Goal: Information Seeking & Learning: Learn about a topic

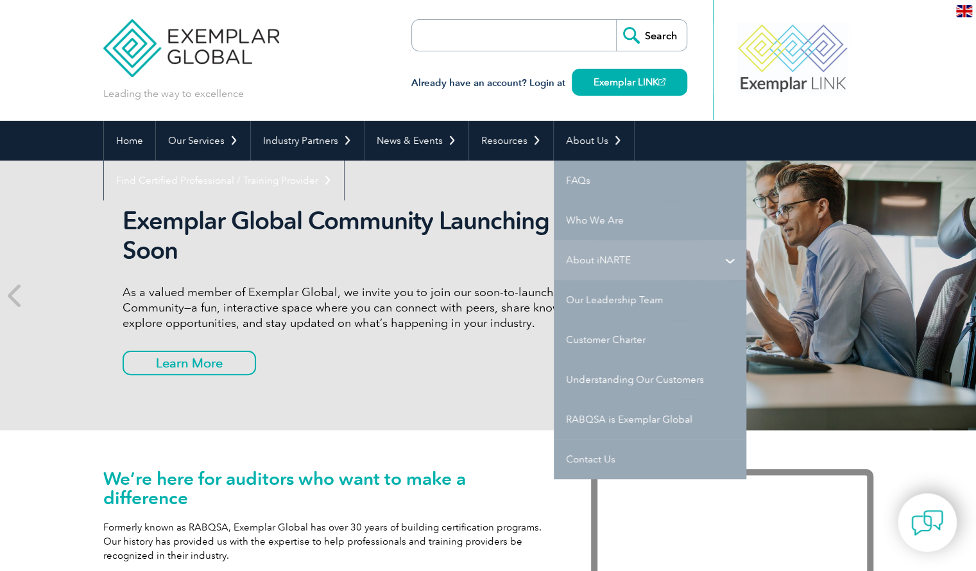
click at [612, 259] on link "About iNARTE" at bounding box center [650, 260] width 193 height 40
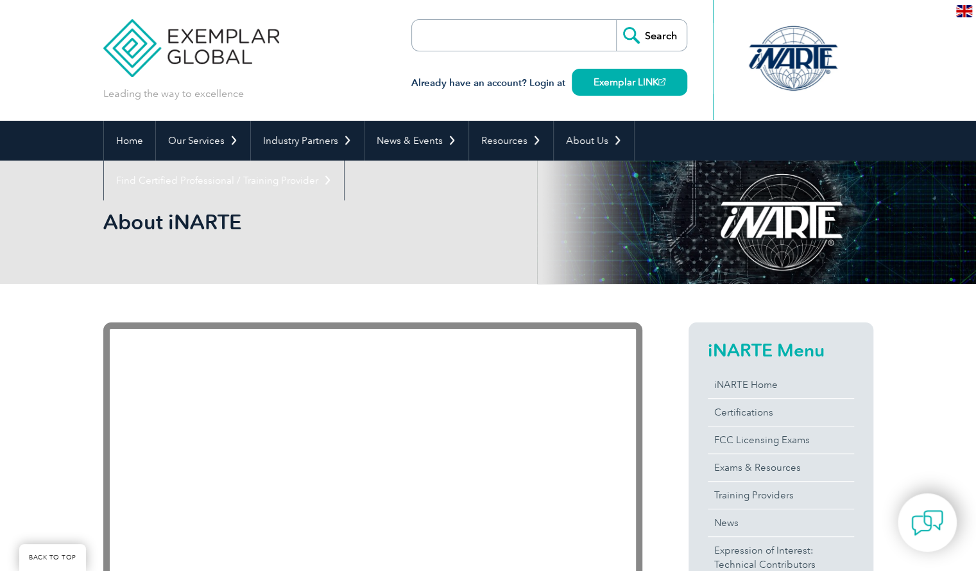
scroll to position [385, 0]
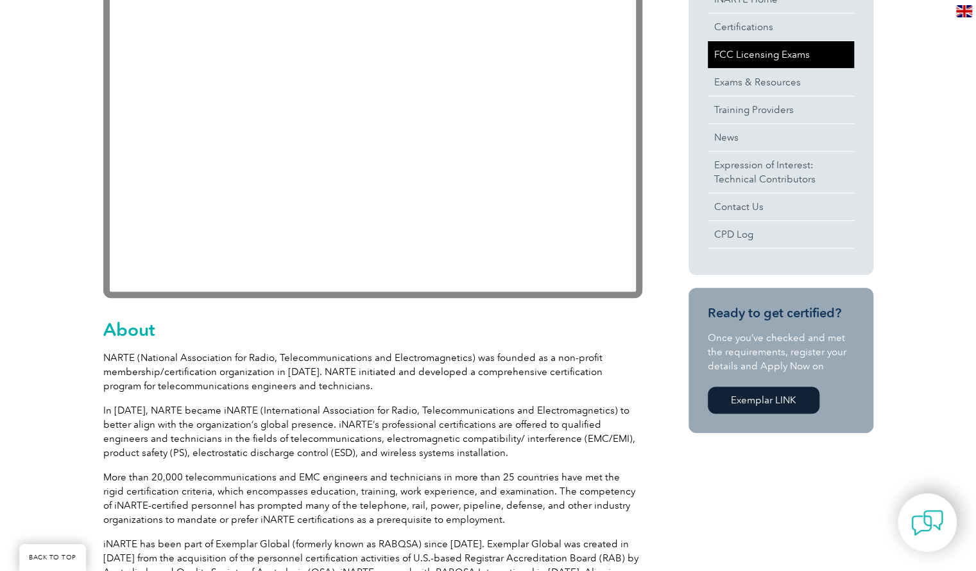
click at [754, 51] on link "FCC Licensing Exams" at bounding box center [781, 54] width 146 height 27
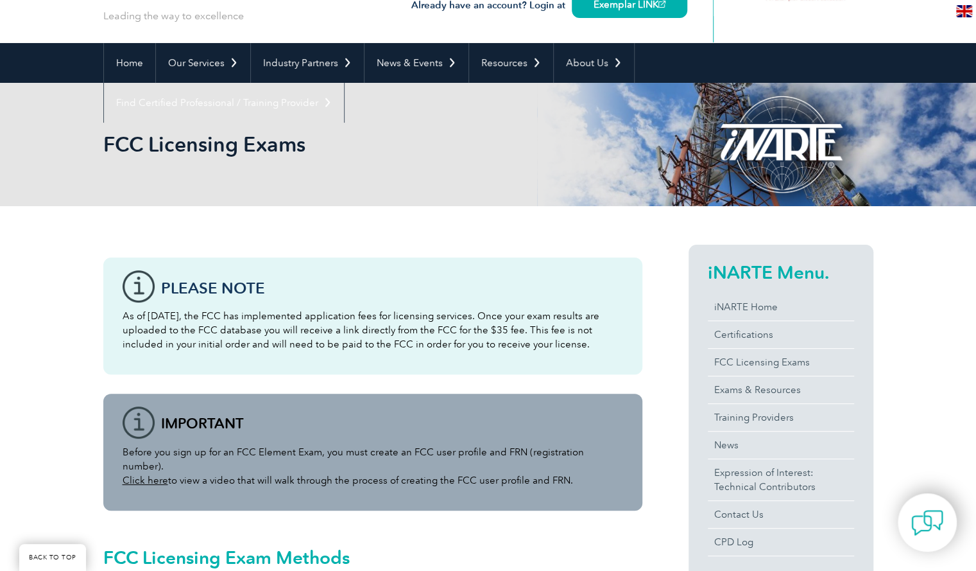
scroll to position [321, 0]
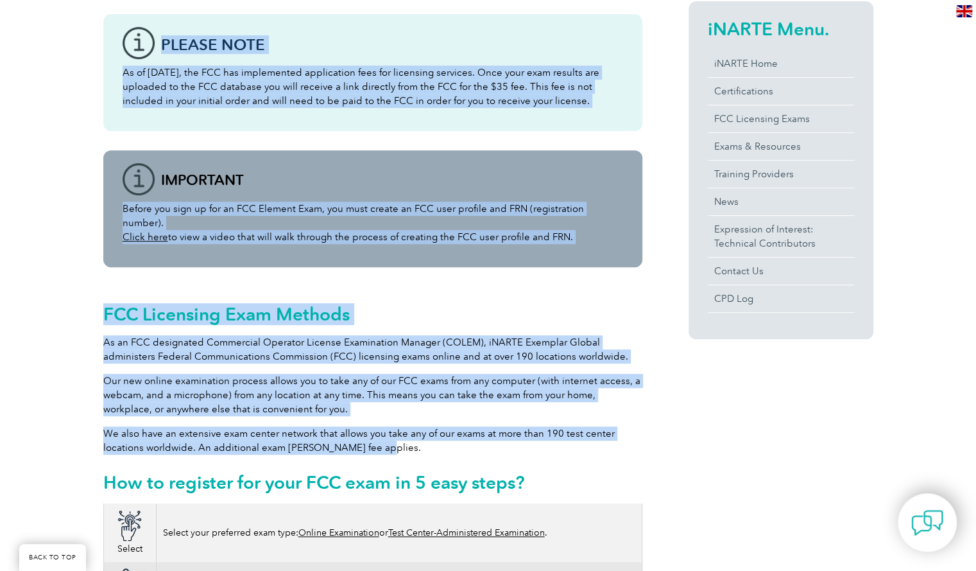
drag, startPoint x: 101, startPoint y: 325, endPoint x: 404, endPoint y: 435, distance: 322.7
click at [404, 435] on p "We also have an extensive exam center network that allows you take any of our e…" at bounding box center [372, 440] width 539 height 28
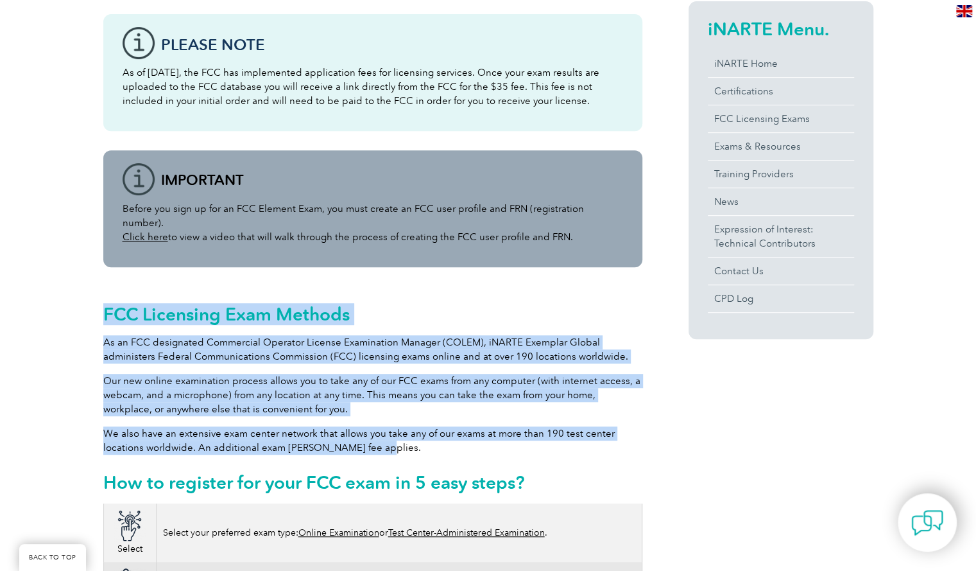
drag, startPoint x: 392, startPoint y: 437, endPoint x: 100, endPoint y: 299, distance: 323.1
click at [103, 300] on div "FCC Licensing Exam Methods As an FCC designated Commercial Operator License Exa…" at bounding box center [372, 394] width 539 height 217
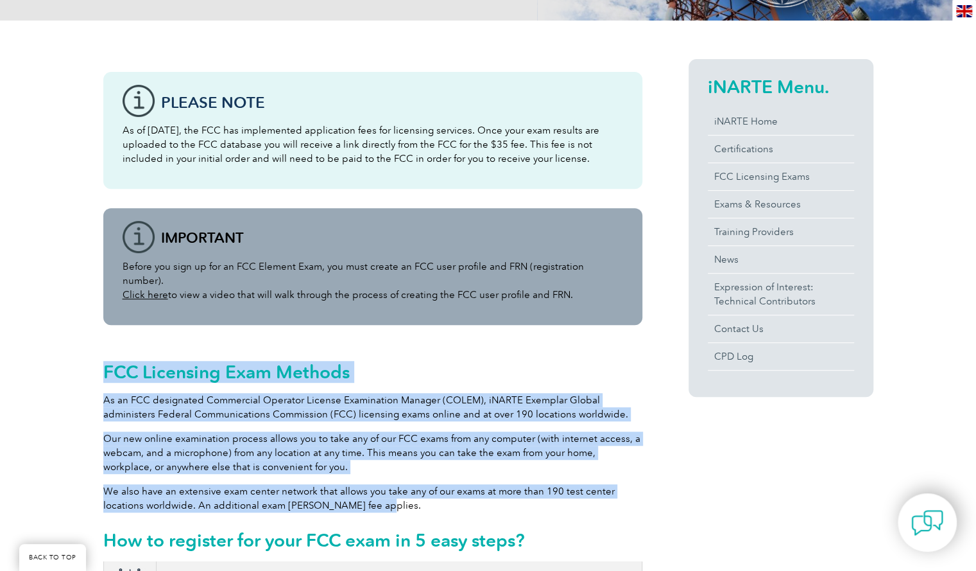
scroll to position [257, 0]
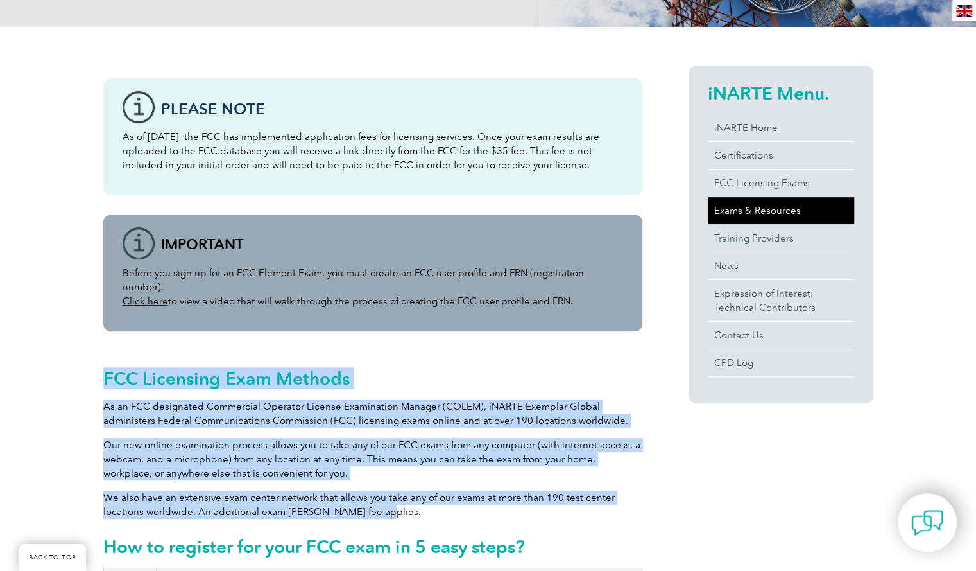
click at [741, 211] on link "Exams & Resources" at bounding box center [781, 210] width 146 height 27
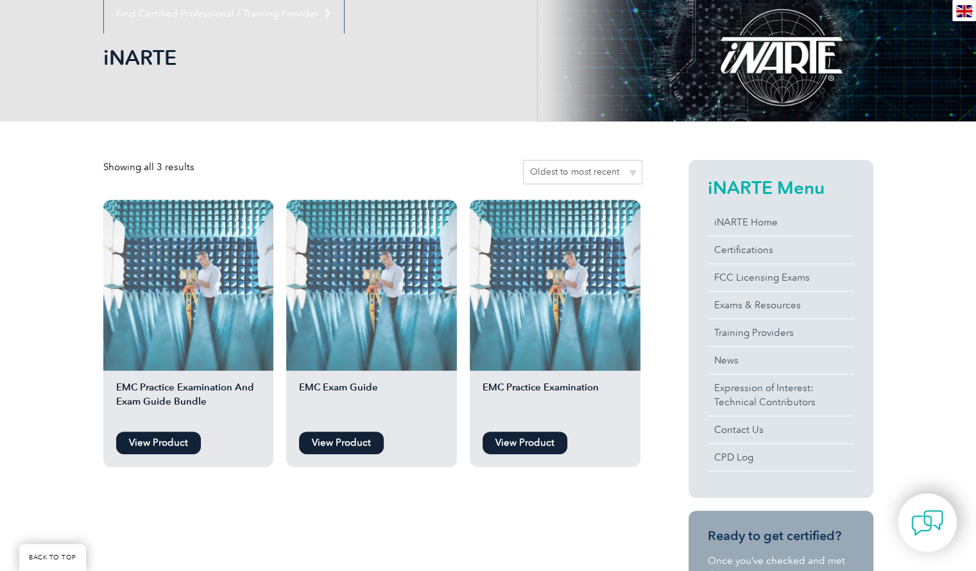
scroll to position [128, 0]
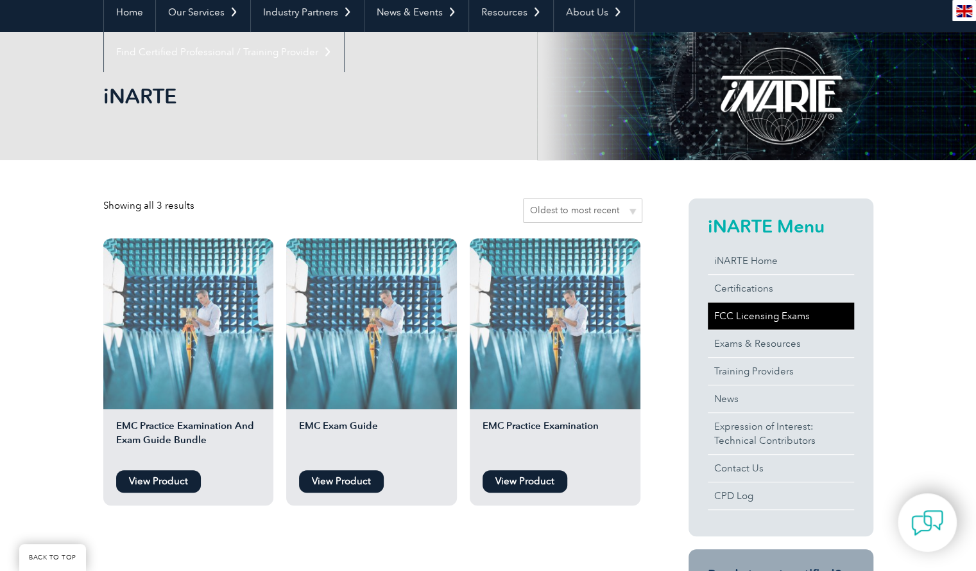
click at [747, 318] on link "FCC Licensing Exams" at bounding box center [781, 315] width 146 height 27
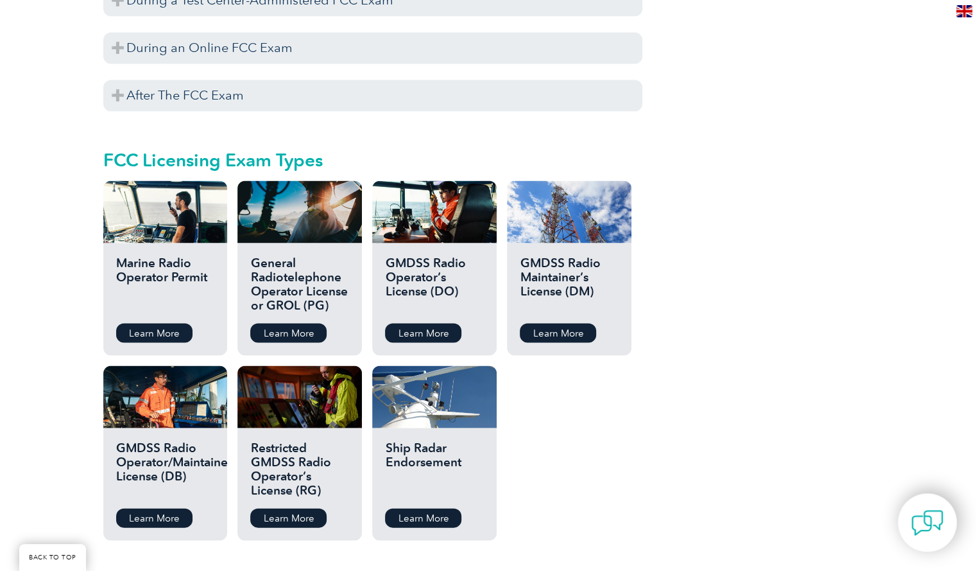
scroll to position [1348, 0]
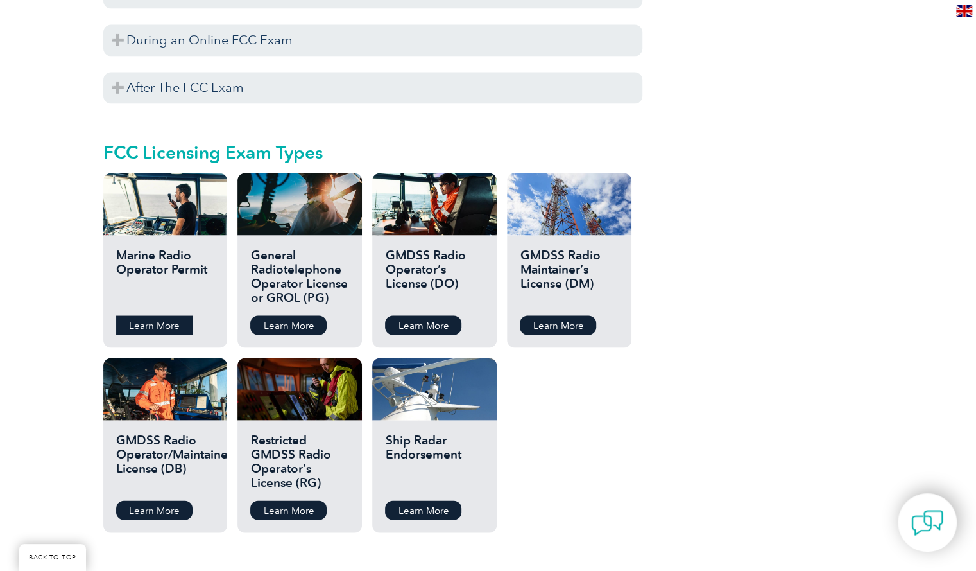
click at [132, 315] on link "Learn More" at bounding box center [154, 324] width 76 height 19
click at [300, 315] on link "Learn More" at bounding box center [288, 324] width 76 height 19
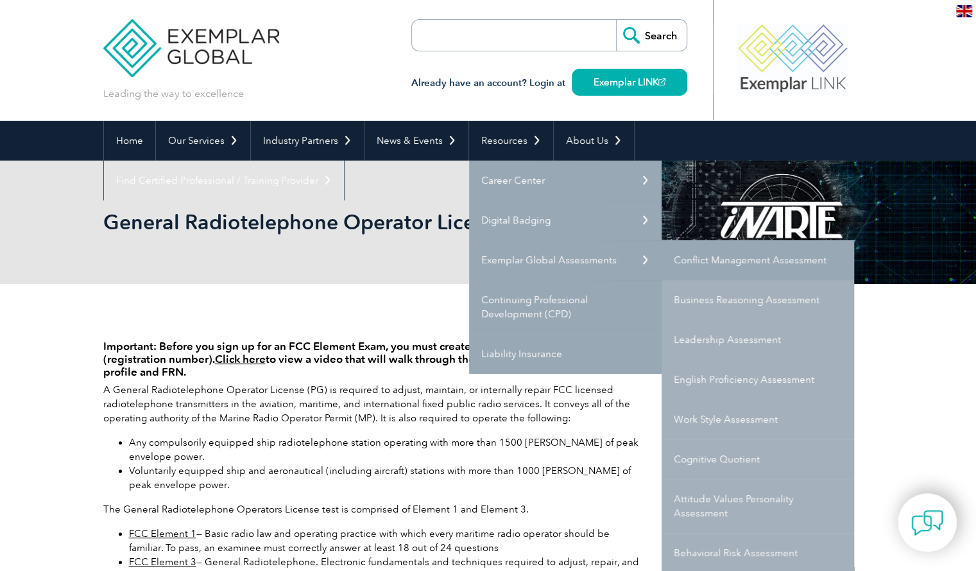
click at [702, 263] on link "Conflict Management Assessment" at bounding box center [758, 260] width 193 height 40
